Goal: Task Accomplishment & Management: Complete application form

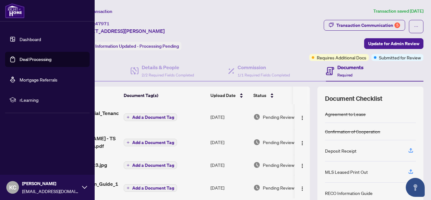
click at [26, 38] on link "Dashboard" at bounding box center [30, 39] width 21 height 6
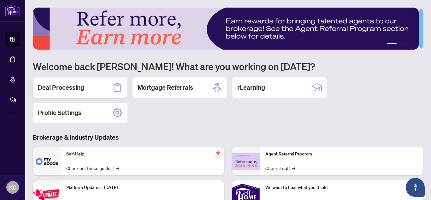
click at [63, 90] on h2 "Deal Processing" at bounding box center [61, 87] width 46 height 9
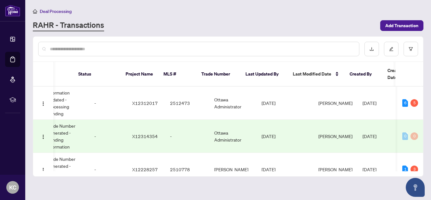
scroll to position [0, 229]
drag, startPoint x: 421, startPoint y: 87, endPoint x: 422, endPoint y: 93, distance: 5.8
click at [422, 93] on div "47971 389 Rouncey Rd, Ottawa, Ontario K2V 0K4, Canada Deal - Buy Side Lease 2 T…" at bounding box center [228, 128] width 390 height 85
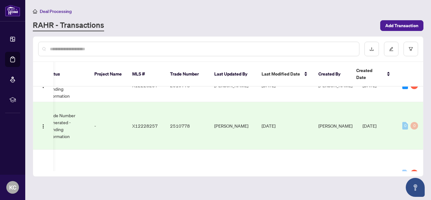
scroll to position [112, 229]
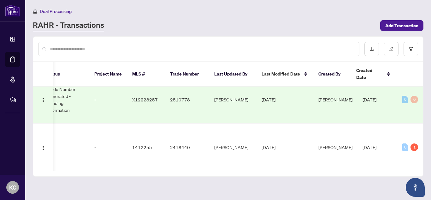
drag, startPoint x: 383, startPoint y: 161, endPoint x: 298, endPoint y: 176, distance: 86.0
click at [298, 176] on main "Deal Processing RAHR - Transactions Add Transaction Ticket Number Property Addr…" at bounding box center [228, 100] width 406 height 200
click at [271, 187] on main "Deal Processing RAHR - Transactions Add Transaction Ticket Number Property Addr…" at bounding box center [228, 100] width 406 height 200
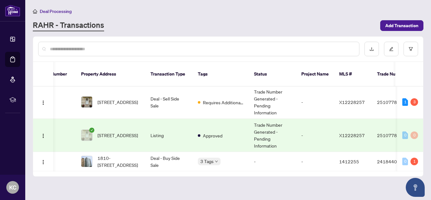
scroll to position [0, 0]
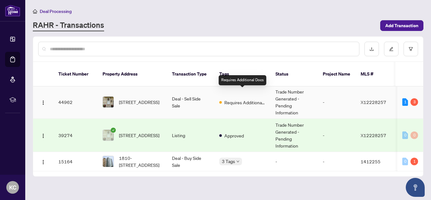
click at [251, 99] on span "Requires Additional Docs" at bounding box center [244, 102] width 41 height 7
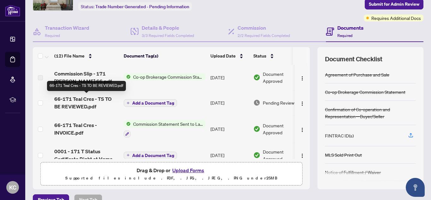
click at [81, 101] on span "66-171 Teal Cres - TS TO BE REVIEWED.pdf" at bounding box center [86, 102] width 64 height 15
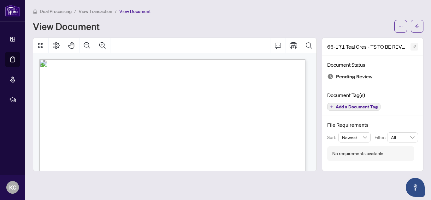
click at [414, 47] on icon "edit" at bounding box center [414, 47] width 4 height 4
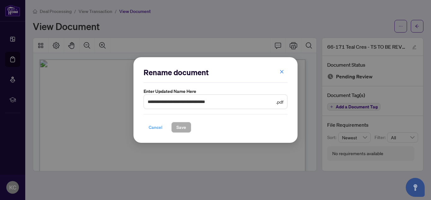
click at [157, 127] on span "Cancel" at bounding box center [156, 127] width 14 height 10
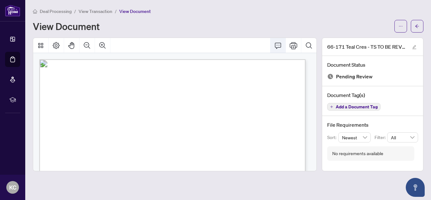
click at [276, 45] on icon "Comment" at bounding box center [278, 46] width 8 height 8
click at [418, 26] on icon "arrow-left" at bounding box center [417, 26] width 4 height 4
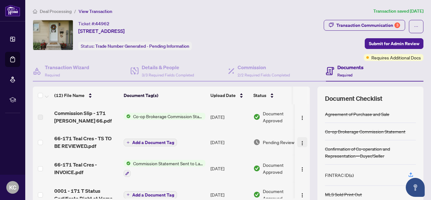
click at [297, 141] on button "button" at bounding box center [302, 142] width 10 height 10
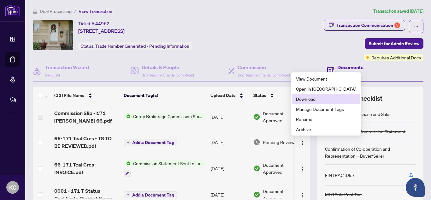
click at [304, 99] on span "Download" at bounding box center [326, 98] width 60 height 7
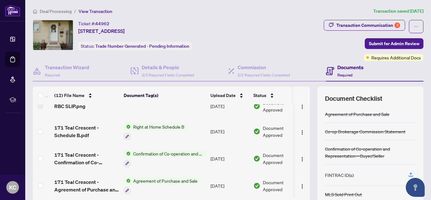
scroll to position [223, 0]
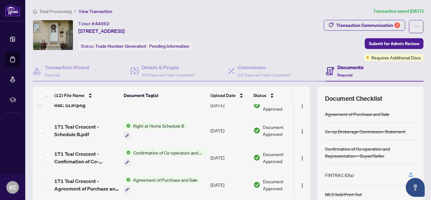
click at [341, 66] on h4 "Documents" at bounding box center [350, 67] width 26 height 8
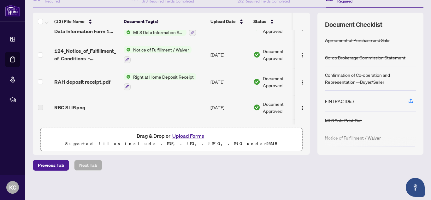
scroll to position [0, 16]
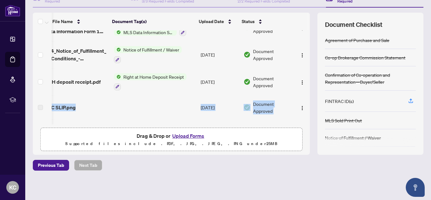
drag, startPoint x: 303, startPoint y: 96, endPoint x: 303, endPoint y: 86, distance: 10.1
click at [303, 86] on tbody "66-171_Teal_Cres_-_TS_TO_BE_REVIEWED.pdf Add a Document Tag Aug/15/2025 Pending…" at bounding box center [166, 29] width 287 height 341
click at [294, 168] on div "Previous Tab Next Tab" at bounding box center [228, 165] width 391 height 11
drag, startPoint x: 306, startPoint y: 98, endPoint x: 305, endPoint y: 84, distance: 14.5
click at [305, 84] on div "(13) File Name Document Tag(s) Upload Date Status 66-171_Teal_Cres_-_TS_TO_BE_R…" at bounding box center [228, 84] width 391 height 142
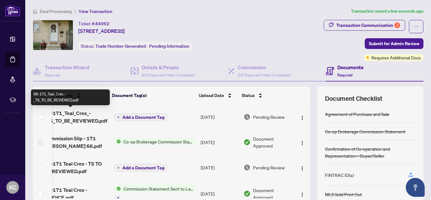
click at [79, 115] on span "66-171_Teal_Cres_-_TS_TO_BE_REVIEWED.pdf" at bounding box center [77, 116] width 64 height 15
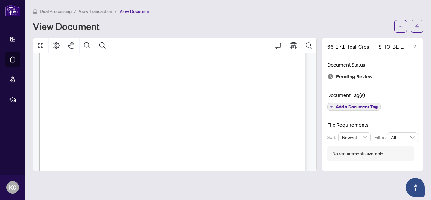
scroll to position [176, 0]
click at [417, 24] on icon "arrow-left" at bounding box center [417, 26] width 4 height 4
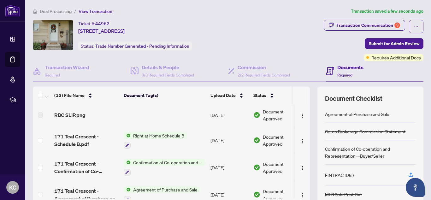
scroll to position [248, 0]
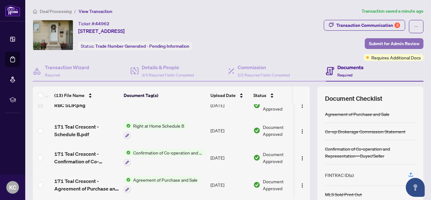
click at [372, 42] on span "Submit for Admin Review" at bounding box center [394, 44] width 51 height 10
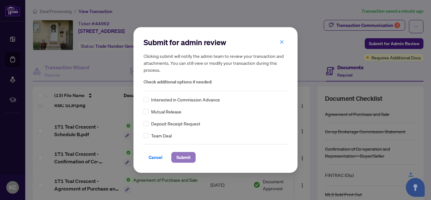
click at [181, 156] on span "Submit" at bounding box center [183, 157] width 14 height 10
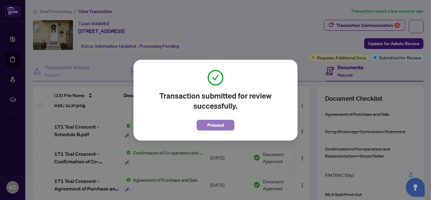
click at [217, 125] on span "Proceed" at bounding box center [215, 125] width 17 height 10
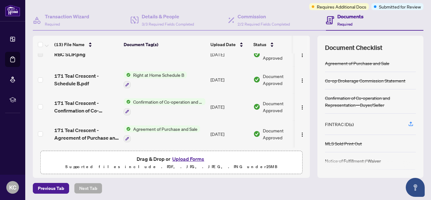
scroll to position [52, 0]
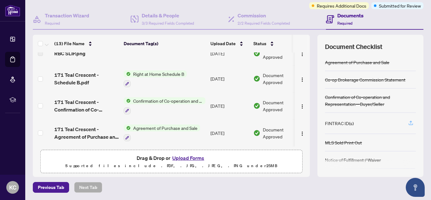
click at [408, 122] on icon "button" at bounding box center [411, 123] width 6 height 6
click at [395, 6] on span "Submitted for Review" at bounding box center [400, 5] width 42 height 7
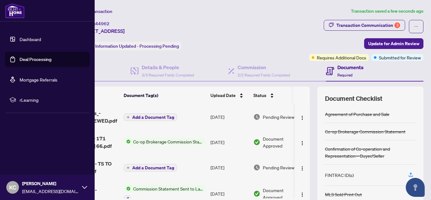
click at [20, 37] on link "Dashboard" at bounding box center [30, 39] width 21 height 6
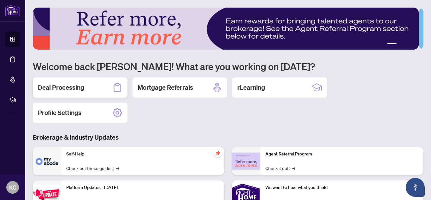
click at [72, 86] on h2 "Deal Processing" at bounding box center [61, 87] width 46 height 9
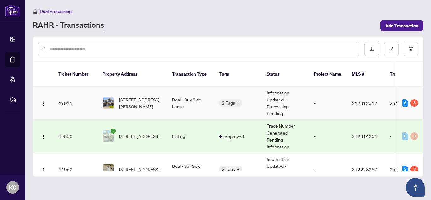
click at [311, 91] on td "-" at bounding box center [328, 102] width 38 height 33
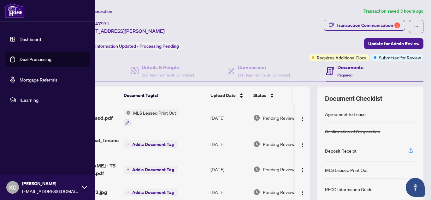
click at [24, 39] on link "Dashboard" at bounding box center [30, 39] width 21 height 6
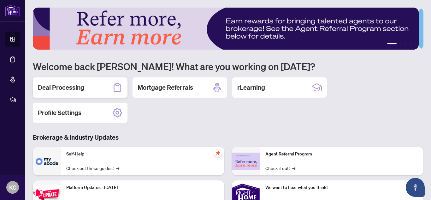
click at [101, 86] on div "Deal Processing" at bounding box center [80, 87] width 95 height 20
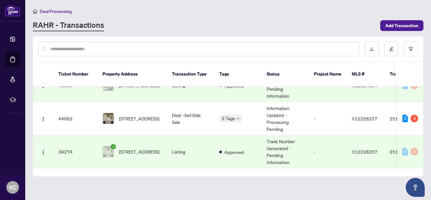
scroll to position [53, 0]
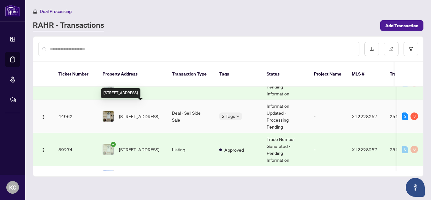
click at [148, 113] on span "66-171 Teal Cres, Orleans, Ontario K1E 2C1, Canada" at bounding box center [139, 116] width 40 height 7
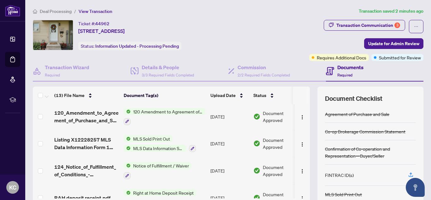
scroll to position [131, 0]
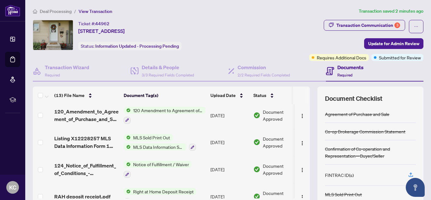
click at [158, 137] on span "MLS Sold Print Out" at bounding box center [152, 137] width 42 height 7
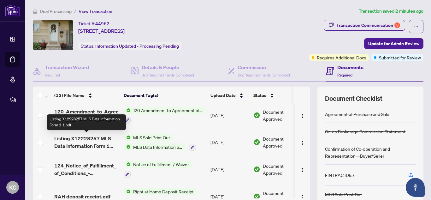
click at [92, 138] on span "Listing X12228257 MLS Data Information Form 1 1.pdf" at bounding box center [86, 141] width 64 height 15
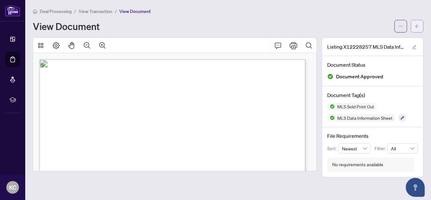
click at [417, 27] on icon "arrow-left" at bounding box center [417, 26] width 4 height 4
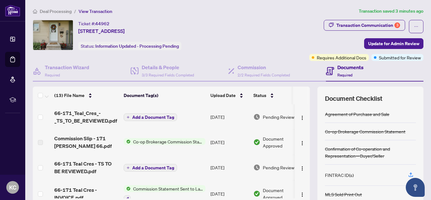
click at [244, 25] on div "Ticket #: 44962 66-171 Teal Cres, Orleans, Ontario K1E 2C1, Canada Status: Info…" at bounding box center [139, 35] width 212 height 30
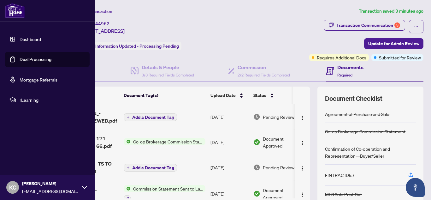
click at [31, 38] on link "Dashboard" at bounding box center [30, 39] width 21 height 6
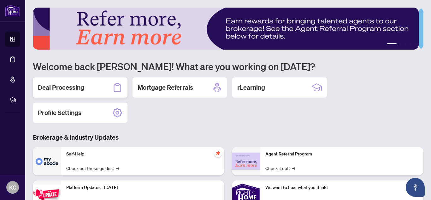
click at [98, 85] on div "Deal Processing" at bounding box center [80, 87] width 95 height 20
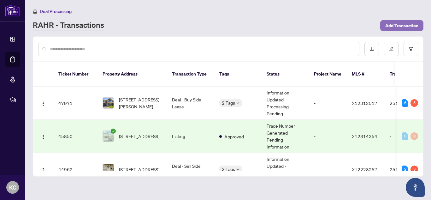
click at [407, 25] on span "Add Transaction" at bounding box center [401, 26] width 33 height 10
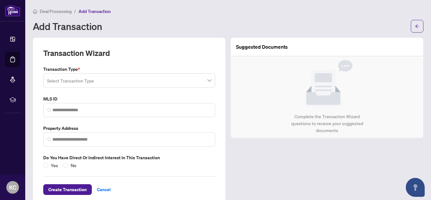
click at [206, 81] on span at bounding box center [129, 81] width 164 height 12
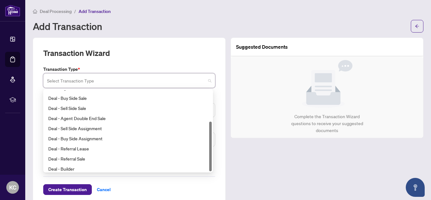
scroll to position [51, 0]
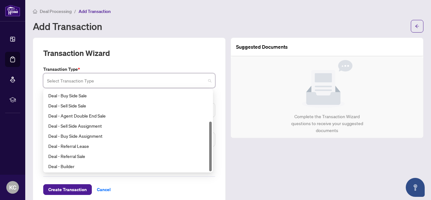
drag, startPoint x: 210, startPoint y: 96, endPoint x: 211, endPoint y: 135, distance: 38.5
click at [211, 135] on div at bounding box center [210, 147] width 3 height 50
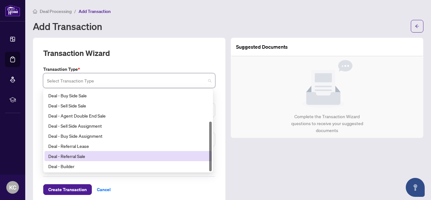
click at [95, 154] on div "Deal - Referral Sale" at bounding box center [128, 155] width 160 height 7
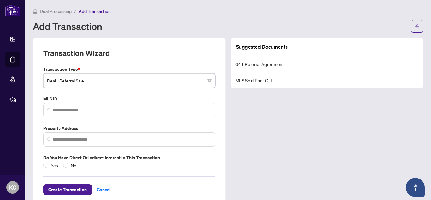
click at [57, 170] on div "Create Transaction Cancel" at bounding box center [129, 182] width 172 height 26
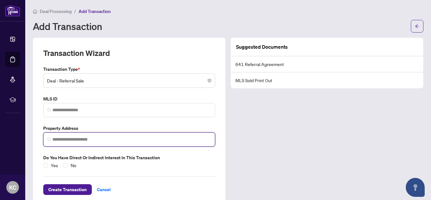
click at [64, 139] on input "search" at bounding box center [131, 139] width 159 height 7
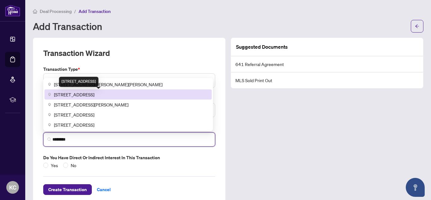
click at [90, 96] on span "937 Rossburn Crescent, Nepean, ON, Canada" at bounding box center [74, 94] width 40 height 7
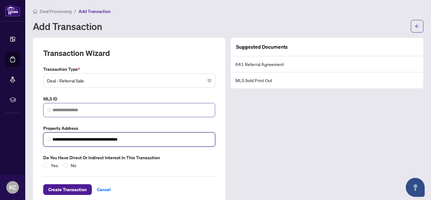
type input "**********"
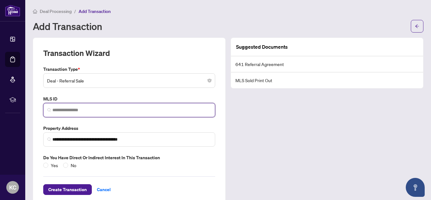
click at [93, 112] on input "search" at bounding box center [131, 110] width 159 height 7
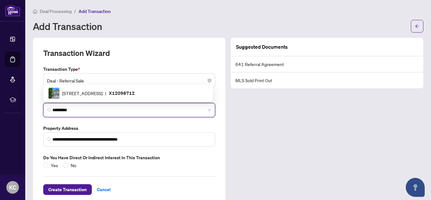
scroll to position [0, 0]
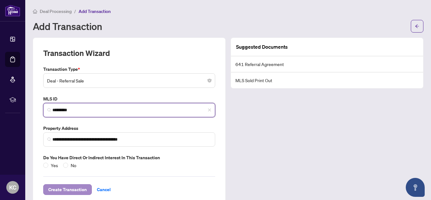
type input "*********"
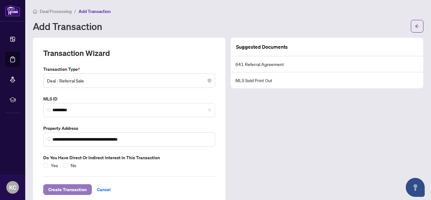
click at [71, 188] on span "Create Transaction" at bounding box center [67, 189] width 39 height 10
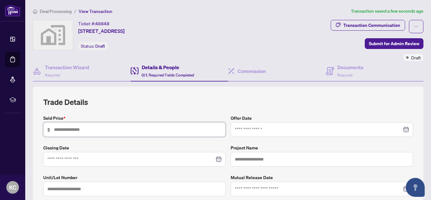
click at [94, 128] on input "text" at bounding box center [138, 129] width 168 height 7
type input "*********"
click at [83, 158] on input at bounding box center [130, 159] width 167 height 7
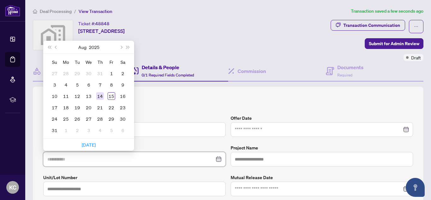
type input "**********"
click at [99, 97] on div "14" at bounding box center [100, 96] width 8 height 8
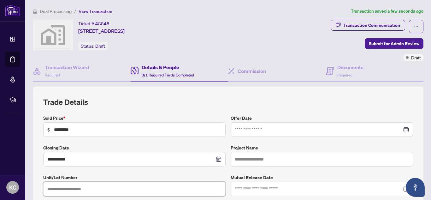
drag, startPoint x: 186, startPoint y: 189, endPoint x: 323, endPoint y: 151, distance: 141.8
click at [323, 151] on div "**********" at bounding box center [228, 155] width 375 height 81
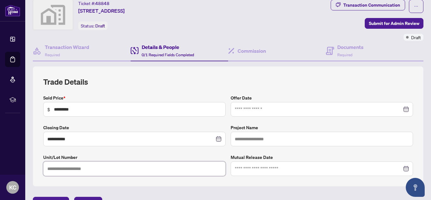
scroll to position [19, 0]
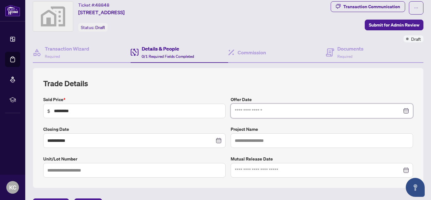
click at [266, 111] on input at bounding box center [318, 110] width 167 height 7
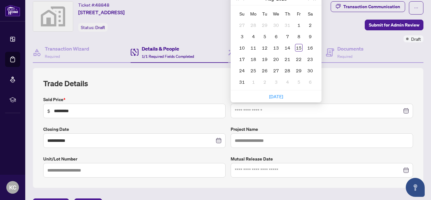
click at [200, 96] on label "Sold Price *" at bounding box center [134, 99] width 182 height 7
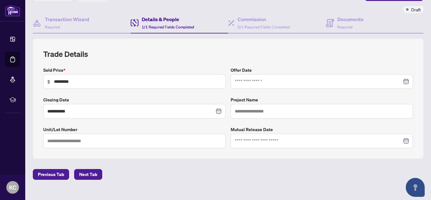
scroll to position [57, 0]
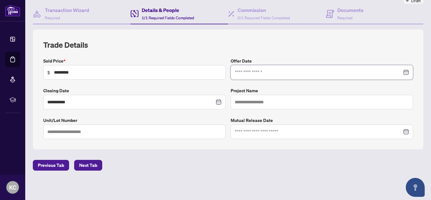
click at [256, 73] on input at bounding box center [318, 72] width 167 height 7
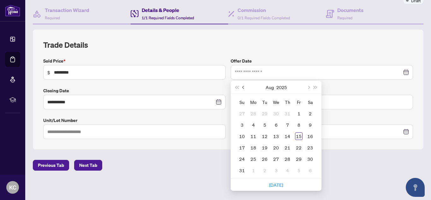
click at [240, 86] on button "Previous month (PageUp)" at bounding box center [243, 87] width 7 height 13
type input "**********"
click at [284, 112] on div "5" at bounding box center [288, 114] width 8 height 8
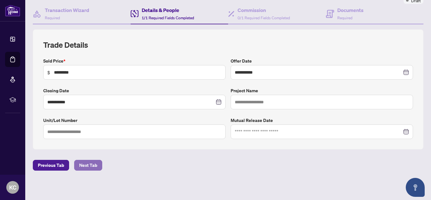
click at [87, 163] on span "Next Tab" at bounding box center [88, 165] width 18 height 10
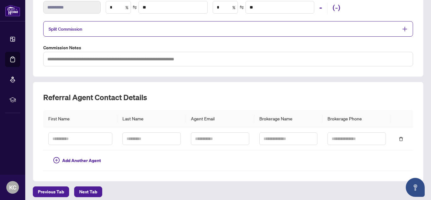
scroll to position [123, 0]
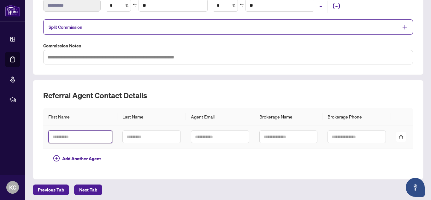
click at [77, 137] on input "text" at bounding box center [80, 136] width 64 height 13
type input "****"
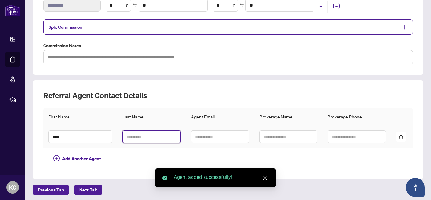
click at [143, 139] on input "text" at bounding box center [151, 136] width 58 height 13
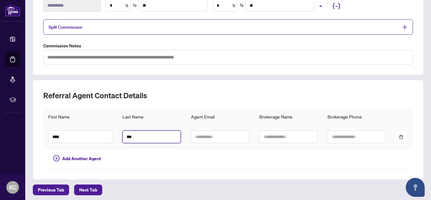
click at [134, 137] on input "***" at bounding box center [151, 136] width 58 height 13
click at [135, 136] on input "****" at bounding box center [151, 136] width 58 height 13
type input "*******"
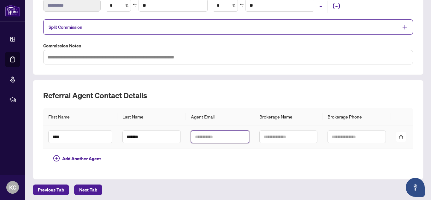
click at [207, 138] on input "text" at bounding box center [220, 136] width 58 height 13
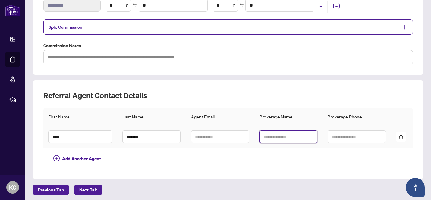
click at [262, 137] on input "text" at bounding box center [288, 136] width 58 height 13
click at [289, 134] on input "********" at bounding box center [288, 136] width 58 height 13
type input "**********"
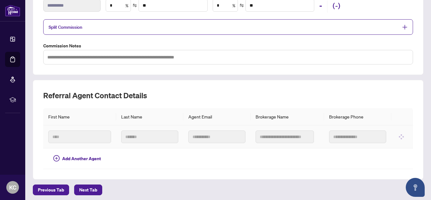
scroll to position [0, 0]
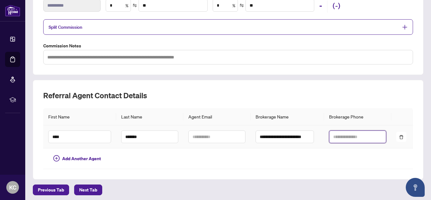
click at [337, 137] on input "text" at bounding box center [357, 136] width 57 height 13
type input "**********"
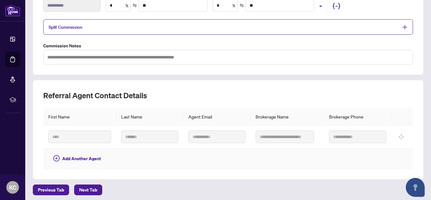
click at [338, 152] on td at bounding box center [357, 158] width 67 height 21
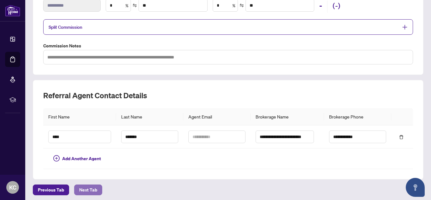
click at [88, 185] on span "Next Tab" at bounding box center [88, 190] width 18 height 10
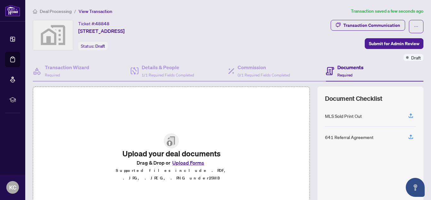
click at [179, 165] on button "Upload Forms" at bounding box center [188, 162] width 36 height 8
click at [186, 166] on button "Upload Forms" at bounding box center [188, 162] width 36 height 8
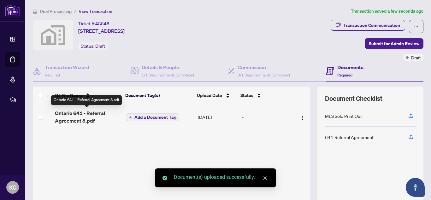
click at [79, 114] on span "Ontario 641 - Referral Agreement 8.pdf" at bounding box center [88, 116] width 66 height 15
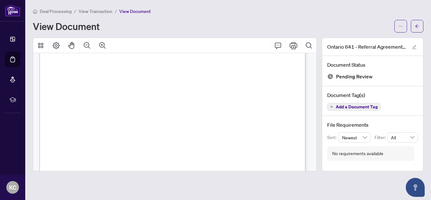
scroll to position [191, 0]
click at [317, 138] on div at bounding box center [174, 105] width 289 height 134
drag, startPoint x: 315, startPoint y: 137, endPoint x: 313, endPoint y: 118, distance: 18.4
click at [313, 118] on div at bounding box center [174, 105] width 289 height 134
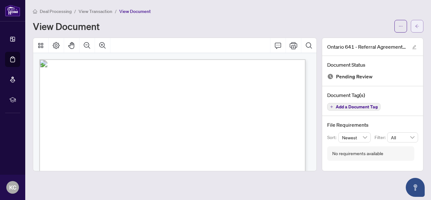
click at [417, 27] on icon "arrow-left" at bounding box center [417, 26] width 4 height 4
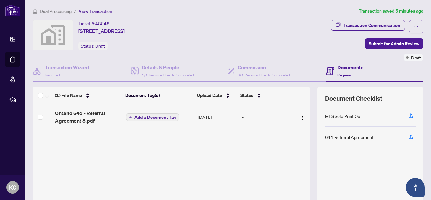
click at [225, 20] on div "Ticket #: 48848 937 Rossburn Crescent, Nepean, ON, Canada Status: Draft" at bounding box center [130, 35] width 194 height 30
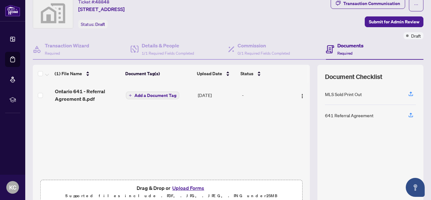
scroll to position [24, 0]
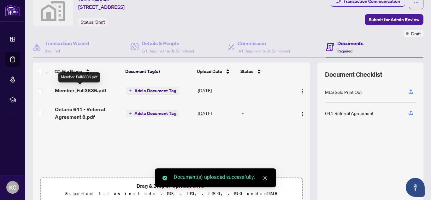
click at [75, 88] on span "Member_Full3836.pdf" at bounding box center [80, 90] width 51 height 8
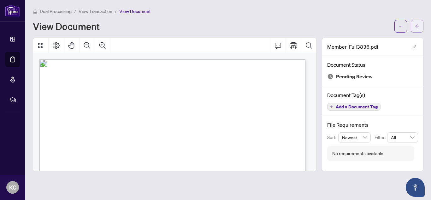
click at [417, 24] on icon "arrow-left" at bounding box center [417, 26] width 4 height 4
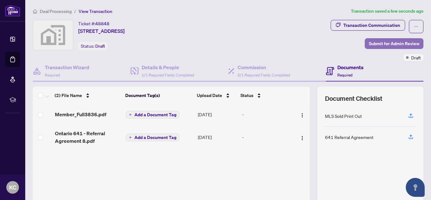
click at [391, 44] on span "Submit for Admin Review" at bounding box center [394, 44] width 51 height 10
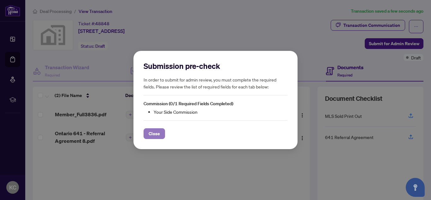
click at [148, 133] on button "Close" at bounding box center [154, 133] width 21 height 11
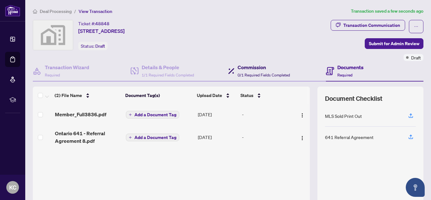
click at [251, 64] on h4 "Commission" at bounding box center [264, 67] width 52 height 8
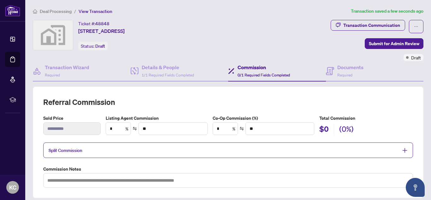
click at [350, 130] on h2 "(0%)" at bounding box center [346, 130] width 15 height 12
click at [344, 130] on h2 "(0%)" at bounding box center [346, 130] width 15 height 12
click at [224, 128] on input "*" at bounding box center [225, 128] width 25 height 12
type input "*"
type input "*******"
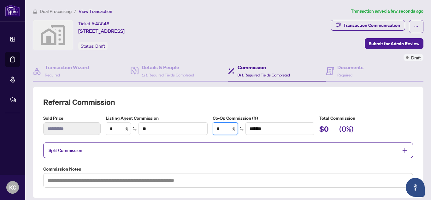
type input "**"
type input "********"
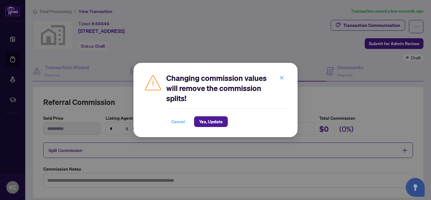
click at [182, 118] on span "Cancel" at bounding box center [178, 121] width 14 height 10
type input "*"
type input "**"
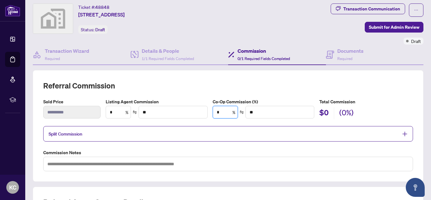
scroll to position [17, 0]
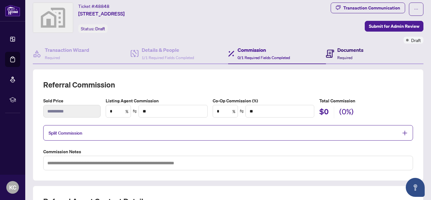
click at [341, 49] on h4 "Documents" at bounding box center [350, 50] width 26 height 8
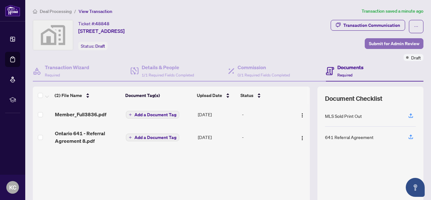
click at [384, 42] on span "Submit for Admin Review" at bounding box center [394, 44] width 51 height 10
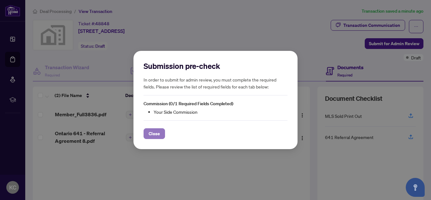
click at [154, 131] on span "Close" at bounding box center [154, 133] width 11 height 10
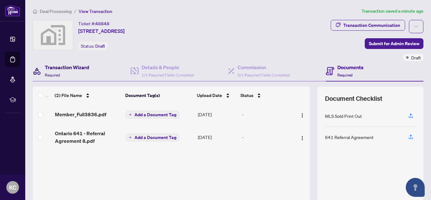
click at [77, 66] on h4 "Transaction Wizard" at bounding box center [67, 67] width 45 height 8
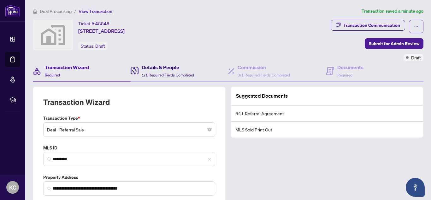
click at [152, 73] on span "1/1 Required Fields Completed" at bounding box center [168, 75] width 52 height 5
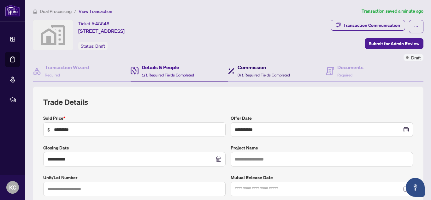
click at [250, 72] on div "Commission 0/1 Required Fields Completed" at bounding box center [264, 70] width 52 height 15
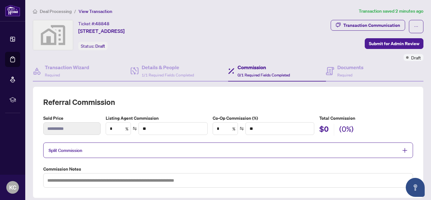
click at [231, 148] on span "Split Commission" at bounding box center [224, 149] width 350 height 7
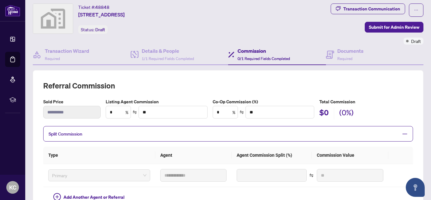
scroll to position [15, 0]
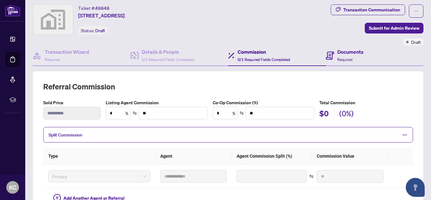
drag, startPoint x: 382, startPoint y: 45, endPoint x: 349, endPoint y: 55, distance: 33.9
click at [381, 45] on div "Transaction Communication Submit for Admin Review Draft" at bounding box center [326, 24] width 195 height 41
click at [340, 54] on h4 "Documents" at bounding box center [350, 52] width 26 height 8
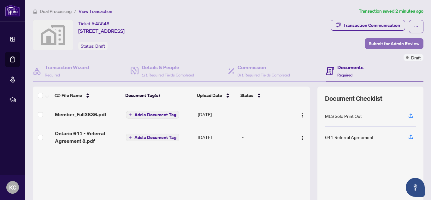
click at [373, 43] on span "Submit for Admin Review" at bounding box center [394, 44] width 51 height 10
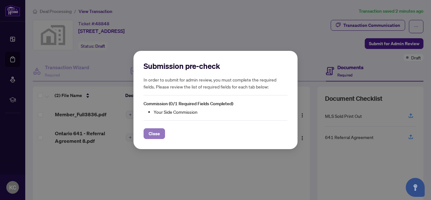
click at [156, 133] on span "Close" at bounding box center [154, 133] width 11 height 10
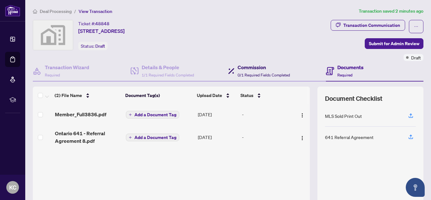
click at [249, 69] on h4 "Commission" at bounding box center [264, 67] width 52 height 8
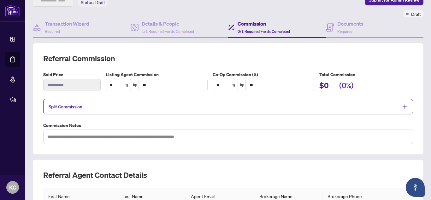
scroll to position [17, 0]
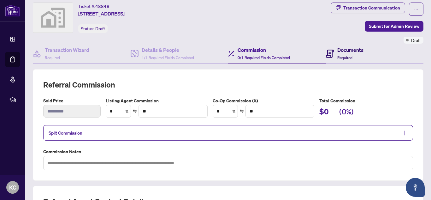
click at [342, 47] on h4 "Documents" at bounding box center [350, 50] width 26 height 8
